Goal: Information Seeking & Learning: Learn about a topic

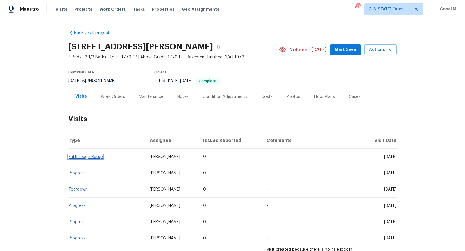
click at [86, 157] on link "Fallthrough Setup" at bounding box center [86, 157] width 34 height 4
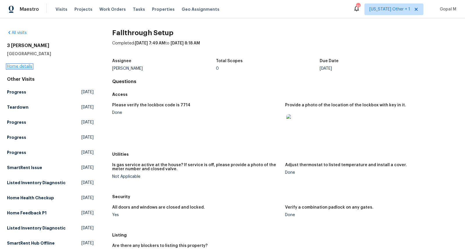
click at [25, 66] on link "Home details" at bounding box center [19, 67] width 25 height 4
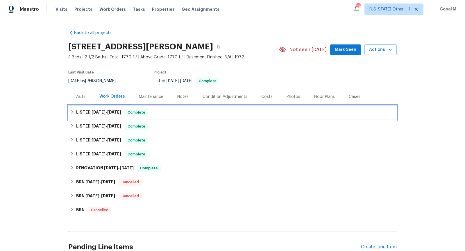
click at [121, 111] on span "9/2/25" at bounding box center [114, 112] width 14 height 4
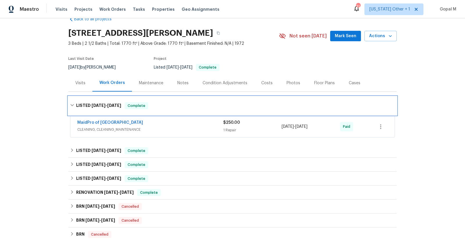
scroll to position [36, 0]
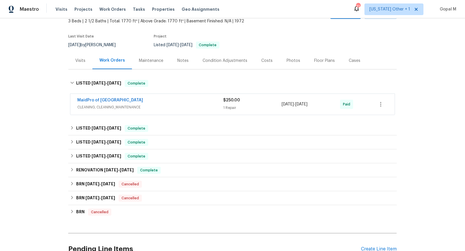
click at [163, 99] on div "MaidPro of Charleston" at bounding box center [150, 100] width 146 height 7
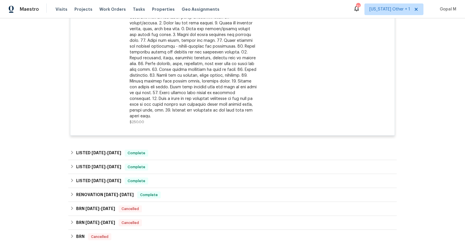
scroll to position [0, 0]
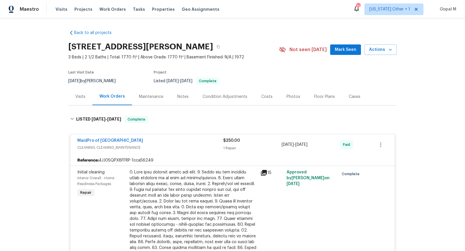
click at [83, 99] on div "Visits" at bounding box center [80, 96] width 24 height 17
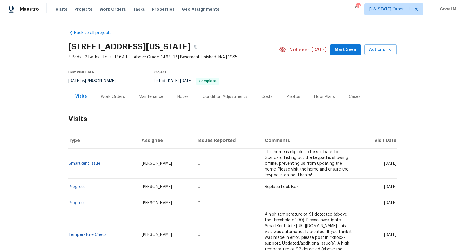
click at [116, 97] on div "Work Orders" at bounding box center [113, 97] width 24 height 6
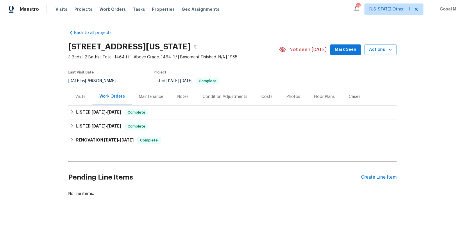
click at [83, 97] on div "Visits" at bounding box center [80, 97] width 10 height 6
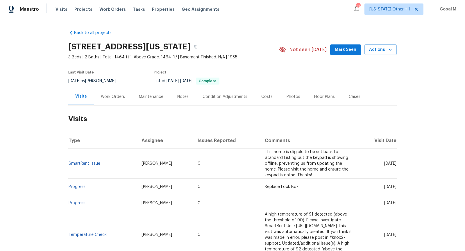
click at [118, 97] on div "Work Orders" at bounding box center [113, 97] width 24 height 6
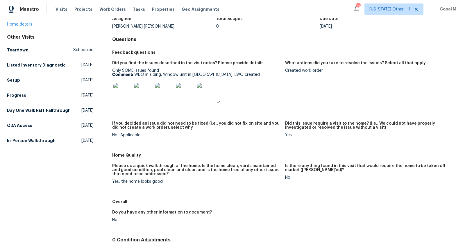
scroll to position [44, 0]
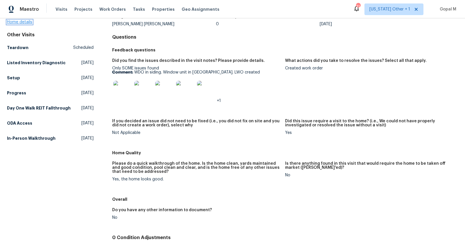
click at [23, 20] on link "Home details" at bounding box center [19, 22] width 25 height 4
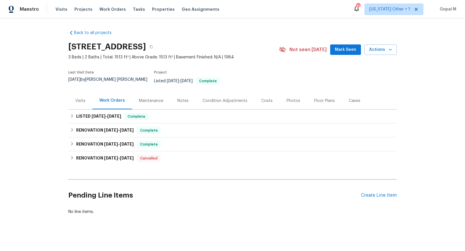
click at [83, 98] on div "Visits" at bounding box center [80, 101] width 10 height 6
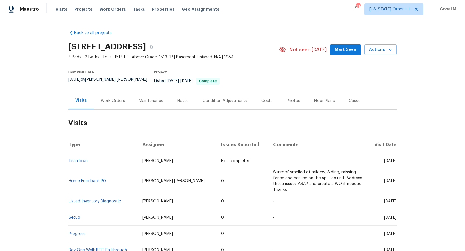
click at [106, 98] on div "Work Orders" at bounding box center [113, 101] width 24 height 6
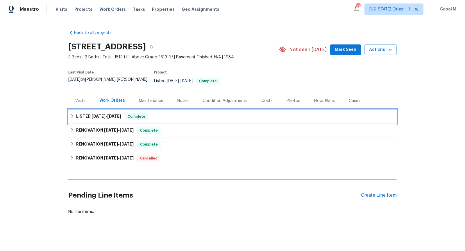
click at [111, 114] on h6 "LISTED 8/27/25 - 8/28/25" at bounding box center [98, 116] width 45 height 7
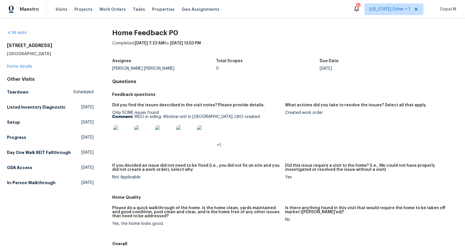
scroll to position [22, 0]
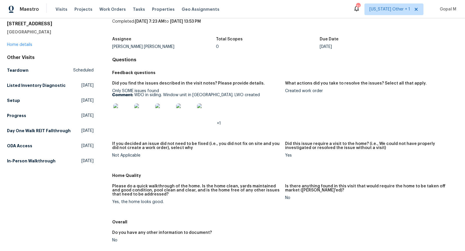
click at [124, 113] on img at bounding box center [122, 113] width 19 height 19
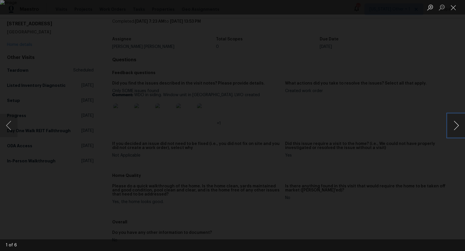
click at [454, 123] on button "Next image" at bounding box center [456, 125] width 17 height 23
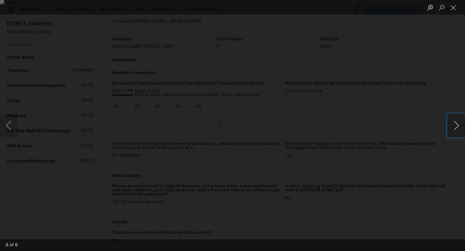
click at [454, 123] on button "Next image" at bounding box center [456, 125] width 17 height 23
click at [455, 9] on button "Close lightbox" at bounding box center [454, 7] width 12 height 10
